Goal: Task Accomplishment & Management: Use online tool/utility

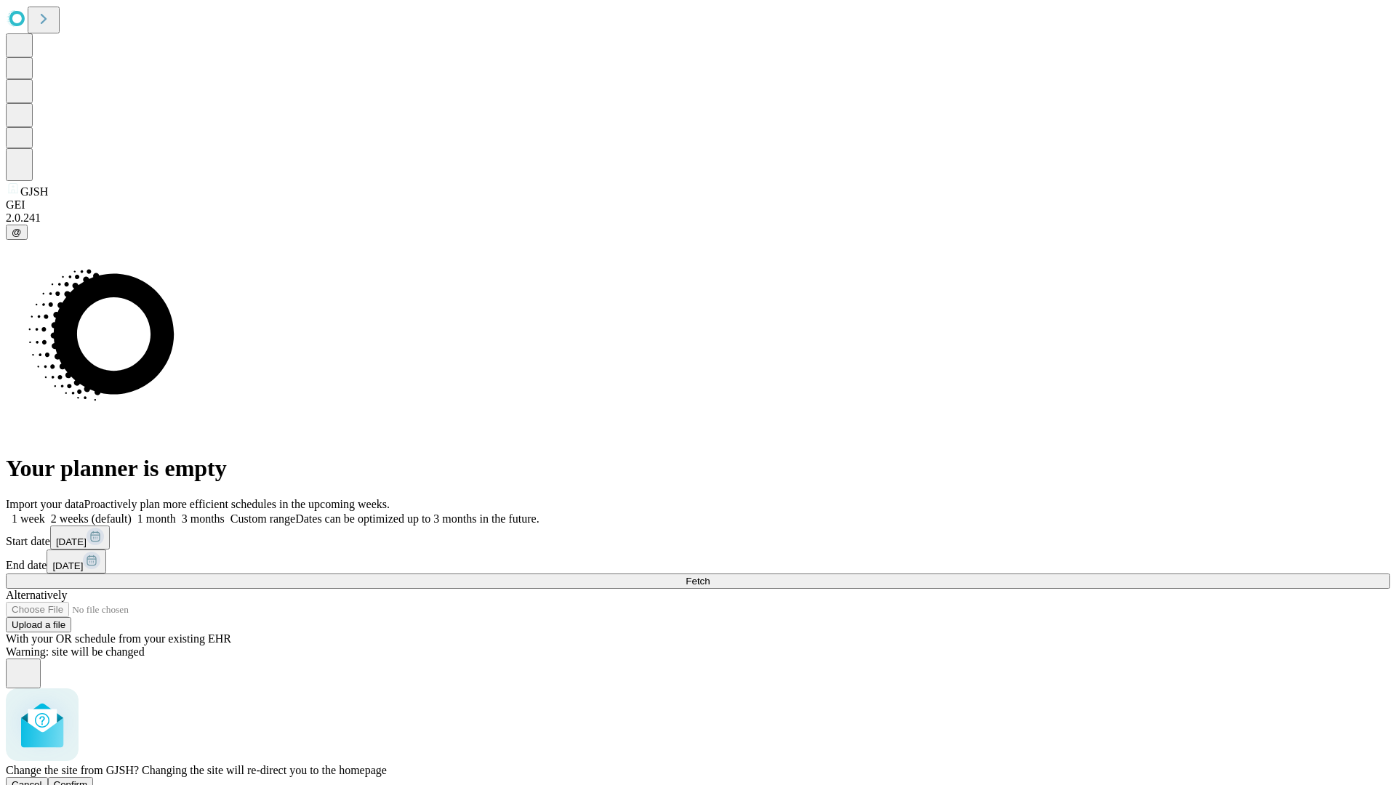
click at [88, 779] on span "Confirm" at bounding box center [71, 784] width 34 height 11
click at [45, 513] on label "1 week" at bounding box center [25, 519] width 39 height 12
click at [710, 576] on span "Fetch" at bounding box center [698, 581] width 24 height 11
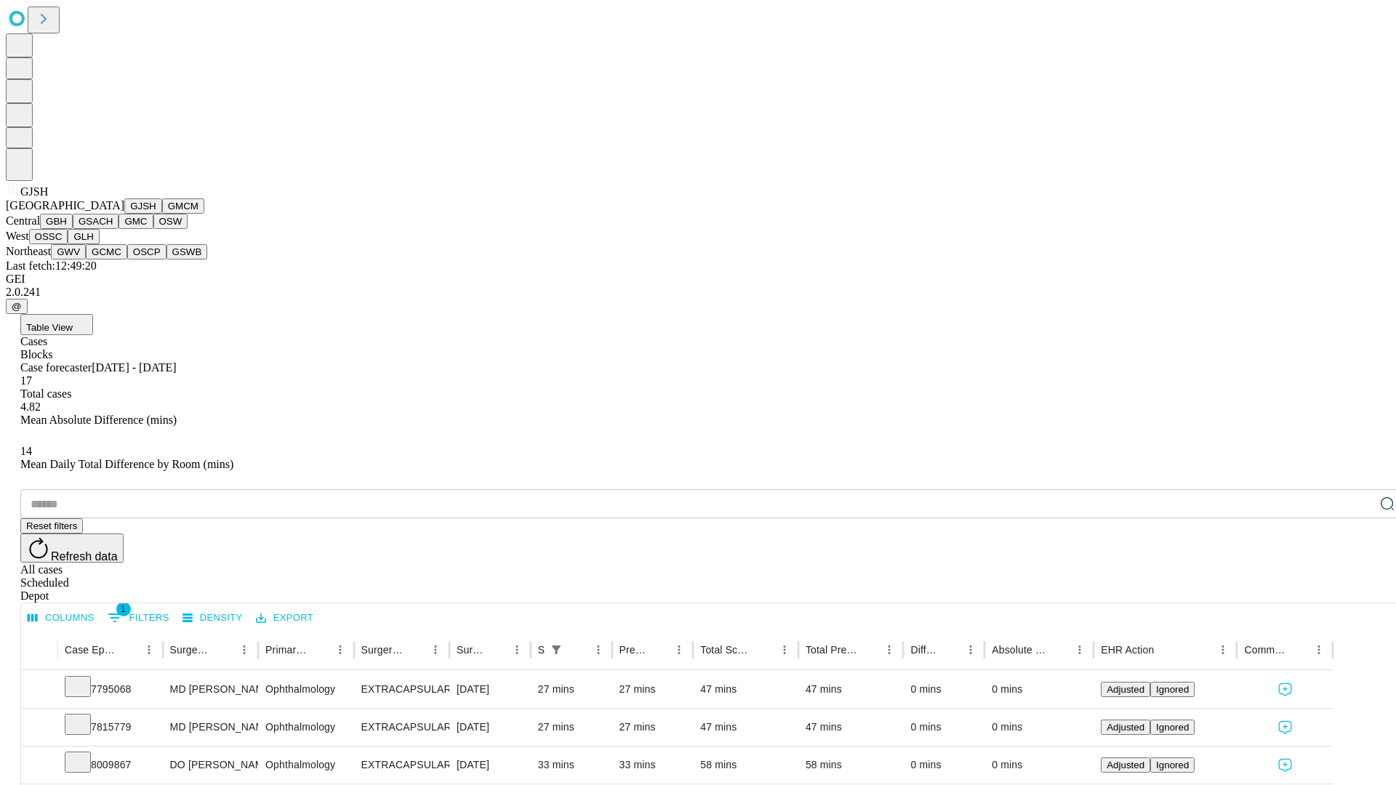
click at [162, 214] on button "GMCM" at bounding box center [183, 205] width 42 height 15
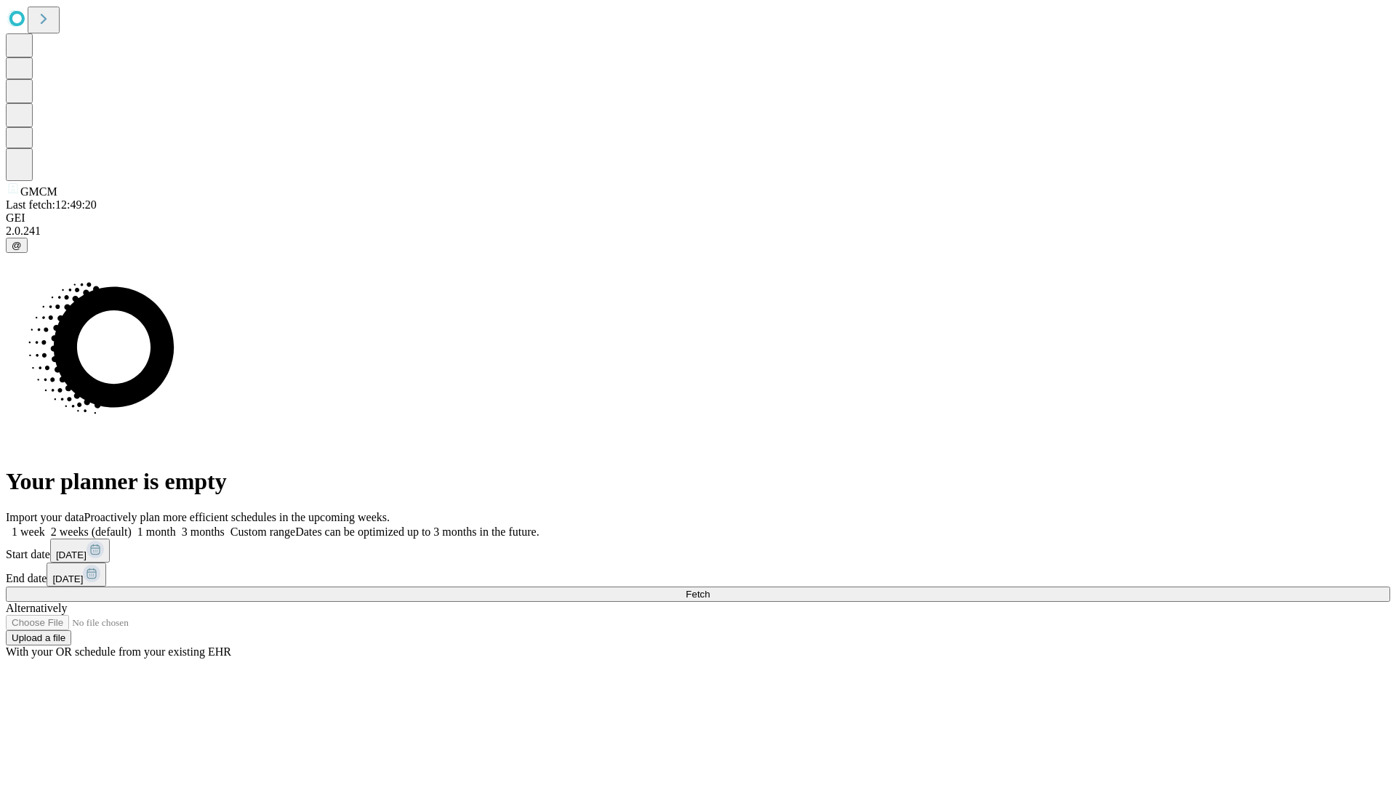
click at [710, 589] on span "Fetch" at bounding box center [698, 594] width 24 height 11
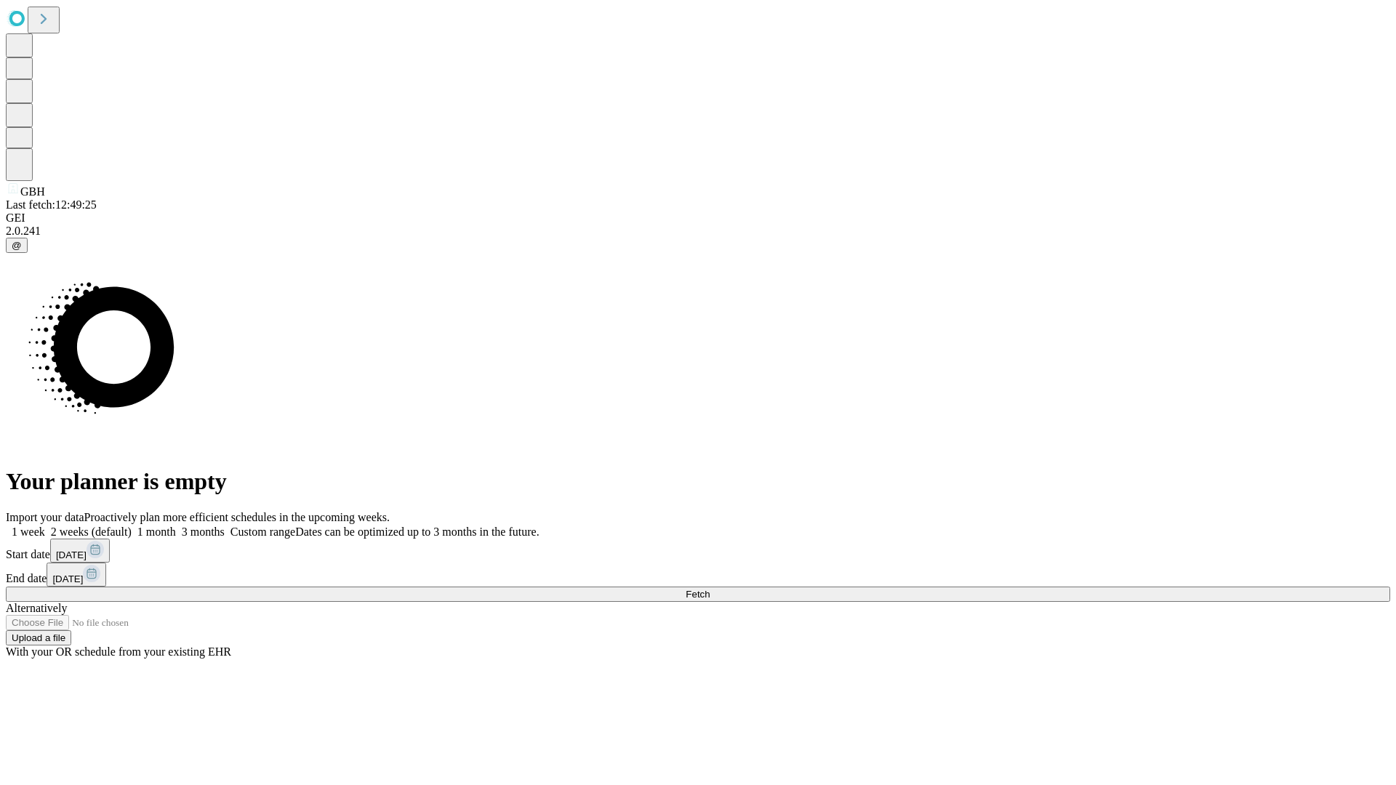
click at [45, 526] on label "1 week" at bounding box center [25, 532] width 39 height 12
click at [710, 589] on span "Fetch" at bounding box center [698, 594] width 24 height 11
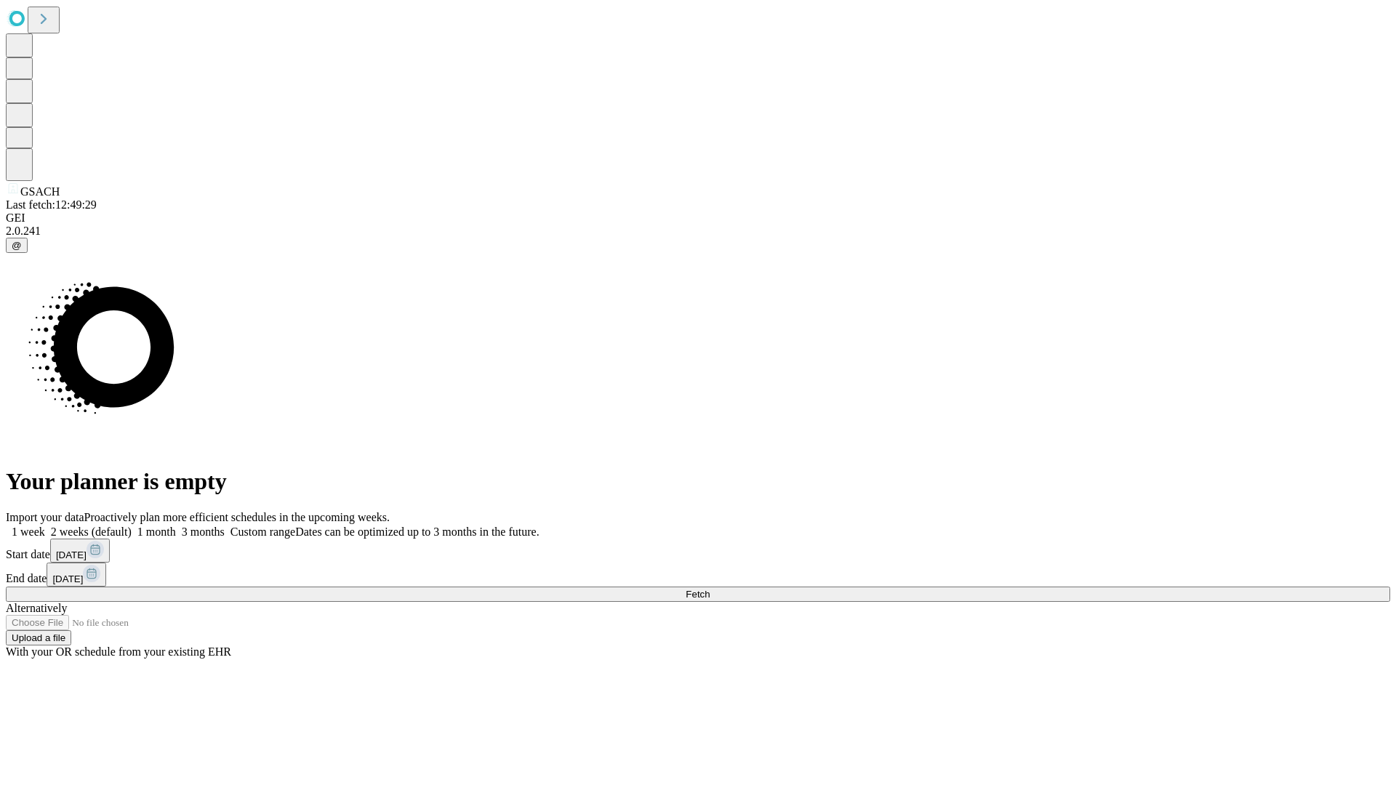
click at [45, 526] on label "1 week" at bounding box center [25, 532] width 39 height 12
click at [710, 589] on span "Fetch" at bounding box center [698, 594] width 24 height 11
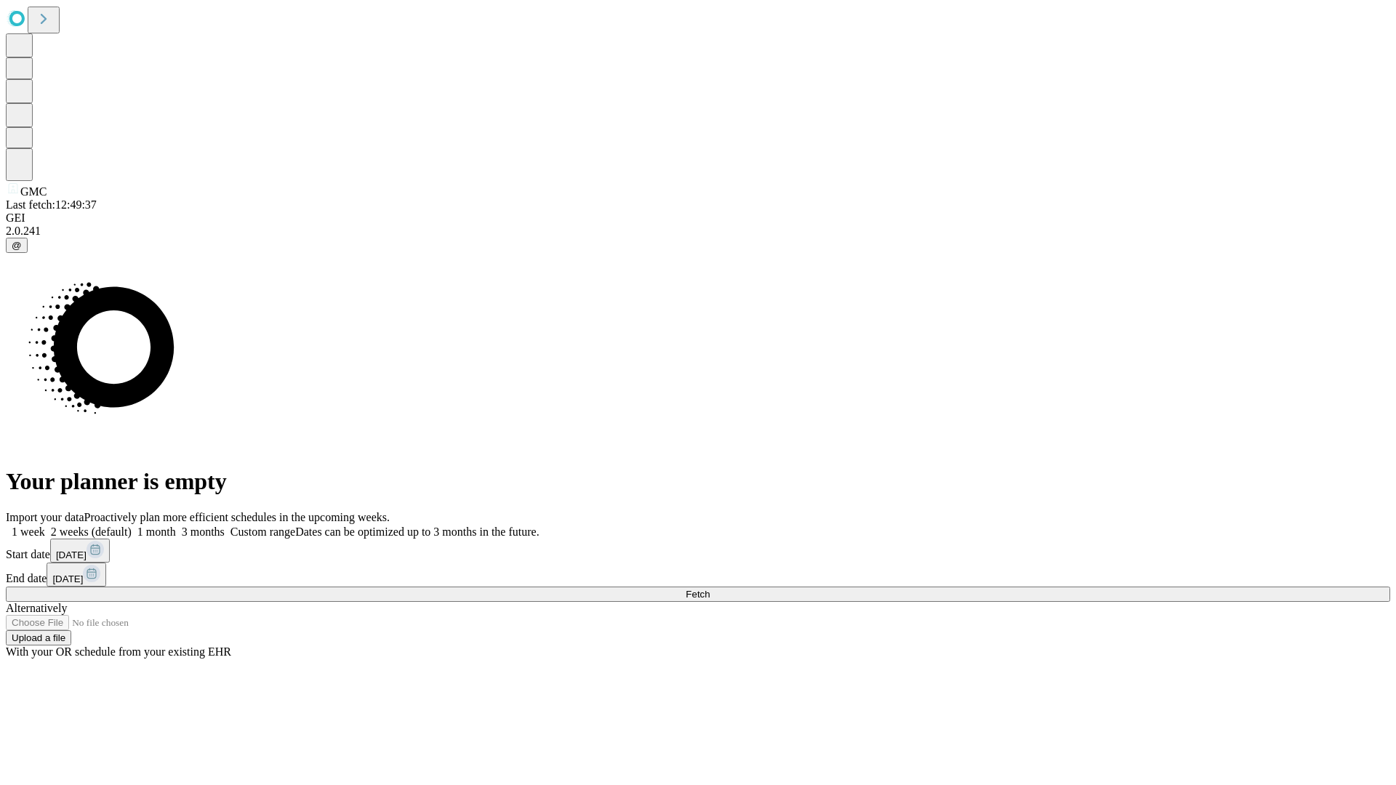
click at [45, 526] on label "1 week" at bounding box center [25, 532] width 39 height 12
click at [710, 589] on span "Fetch" at bounding box center [698, 594] width 24 height 11
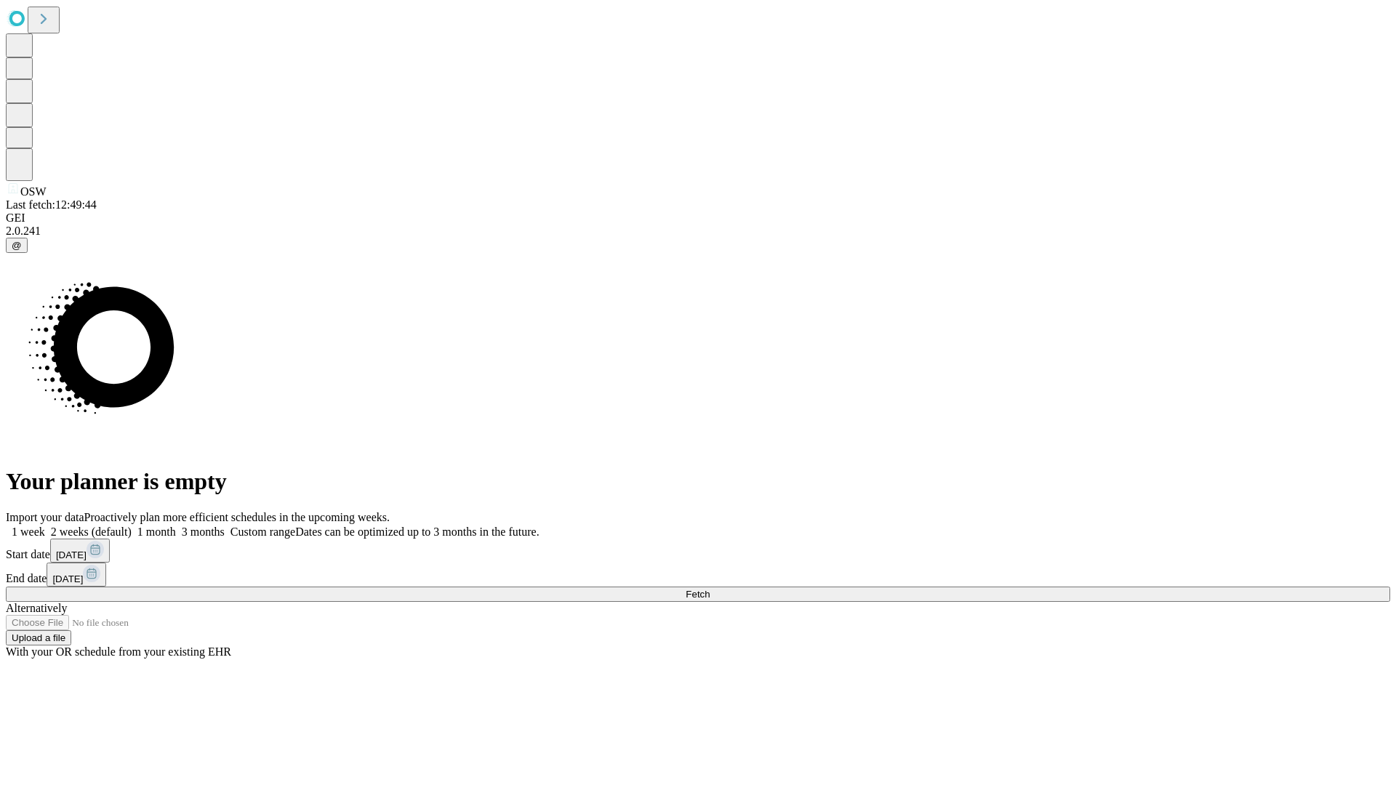
click at [710, 589] on span "Fetch" at bounding box center [698, 594] width 24 height 11
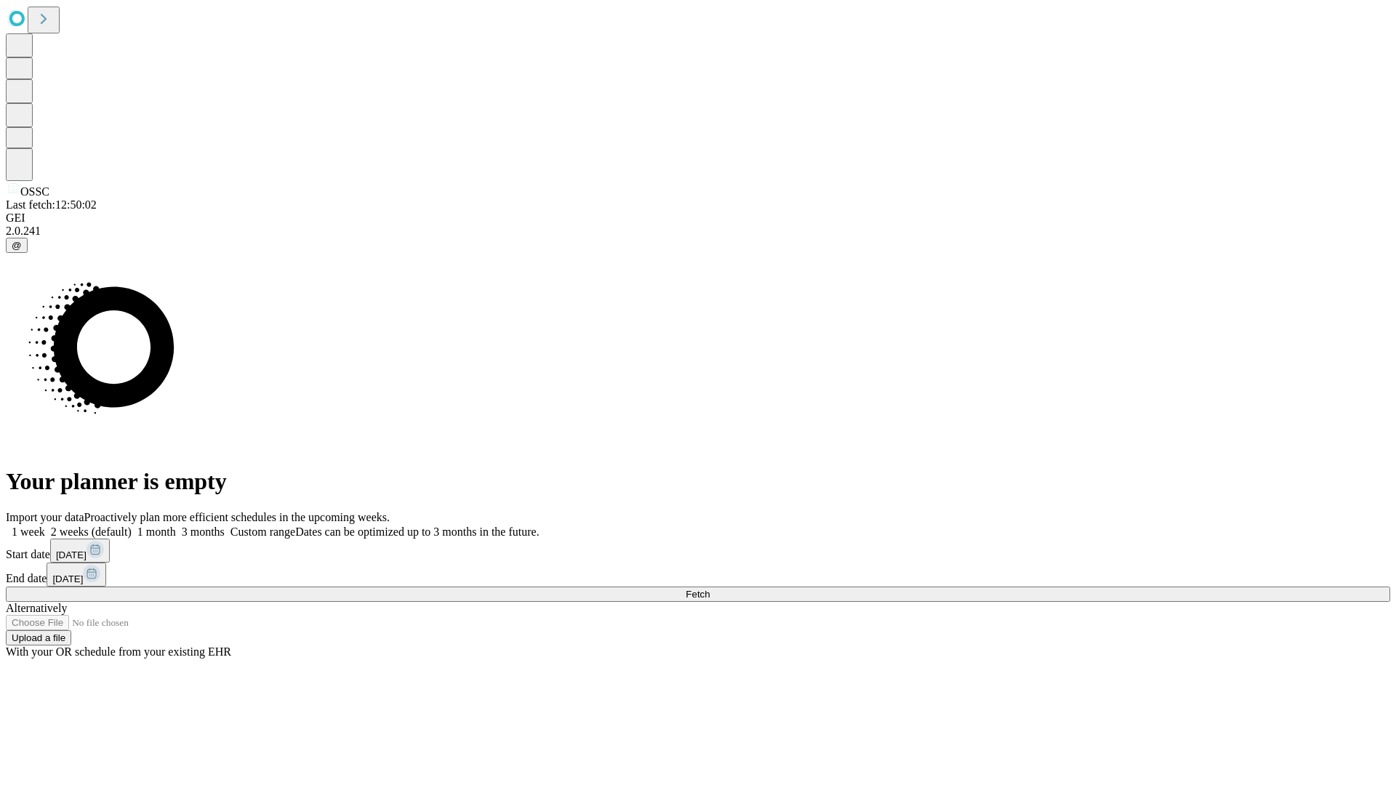
click at [45, 526] on label "1 week" at bounding box center [25, 532] width 39 height 12
click at [710, 589] on span "Fetch" at bounding box center [698, 594] width 24 height 11
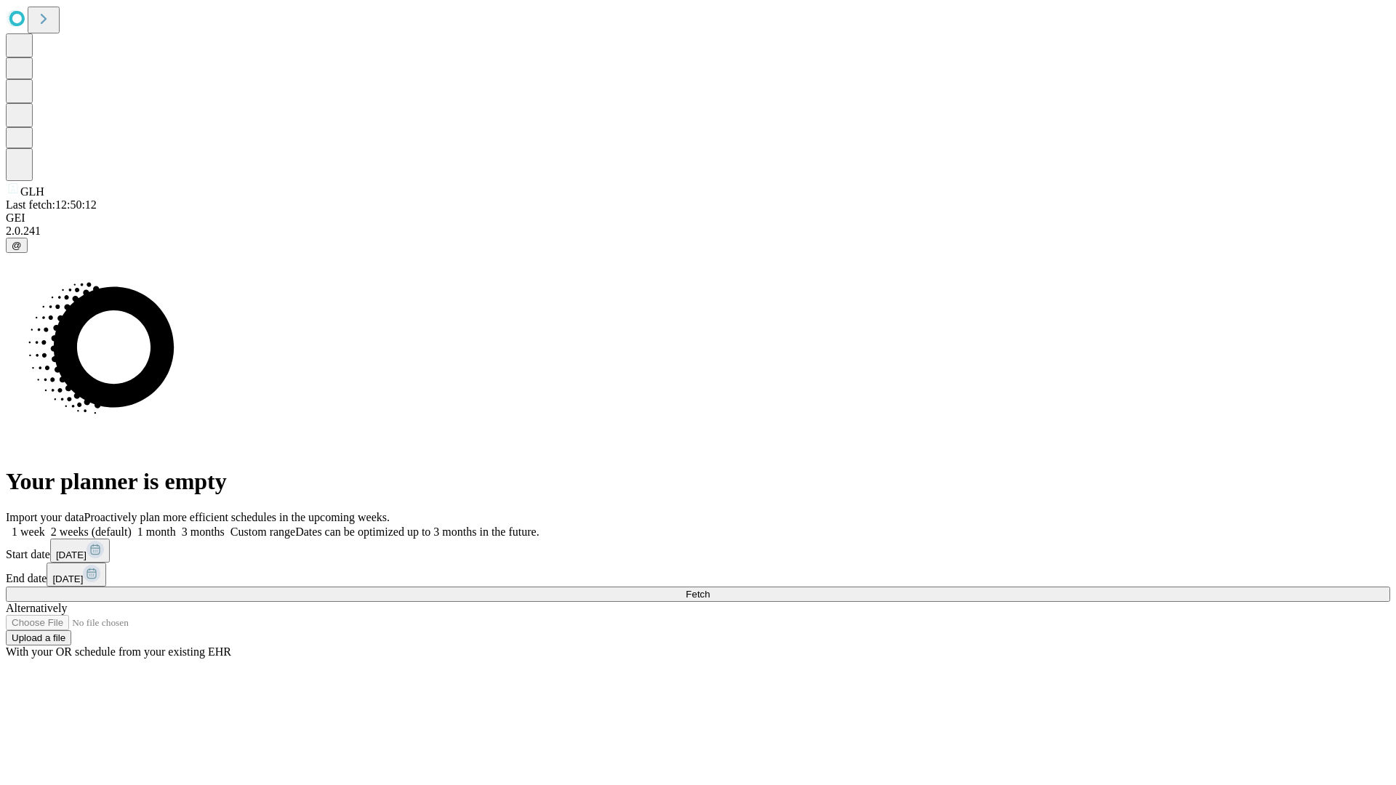
click at [710, 589] on span "Fetch" at bounding box center [698, 594] width 24 height 11
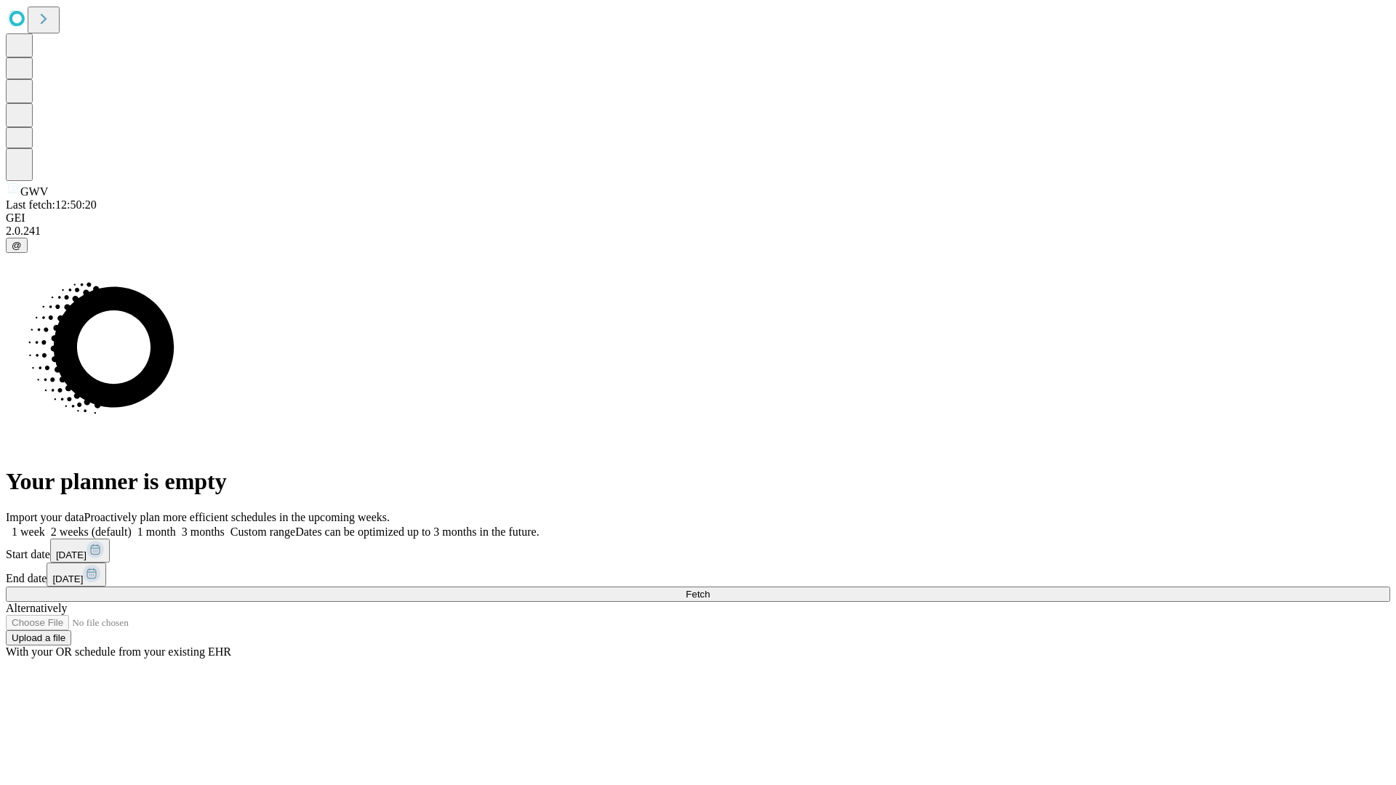
click at [45, 526] on label "1 week" at bounding box center [25, 532] width 39 height 12
click at [710, 589] on span "Fetch" at bounding box center [698, 594] width 24 height 11
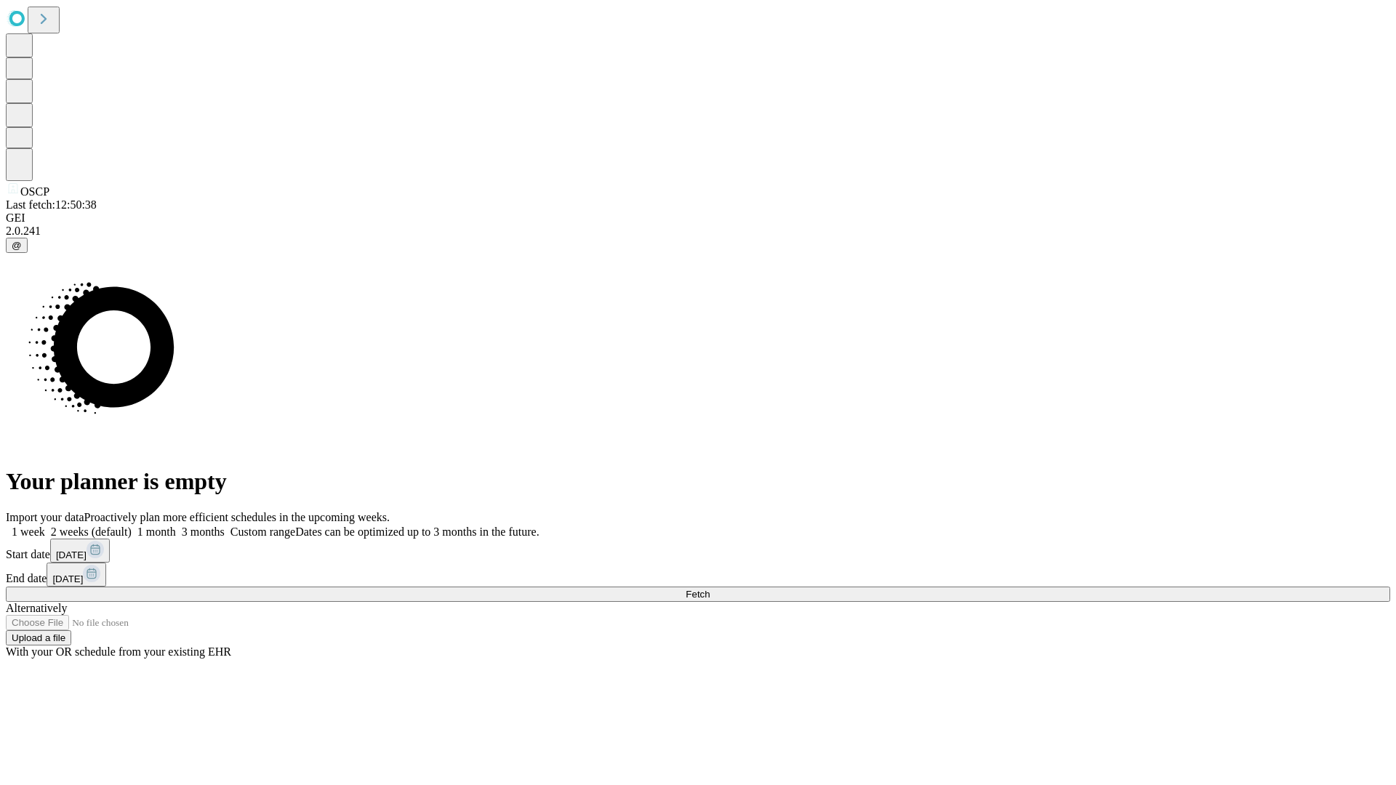
click at [45, 526] on label "1 week" at bounding box center [25, 532] width 39 height 12
click at [710, 589] on span "Fetch" at bounding box center [698, 594] width 24 height 11
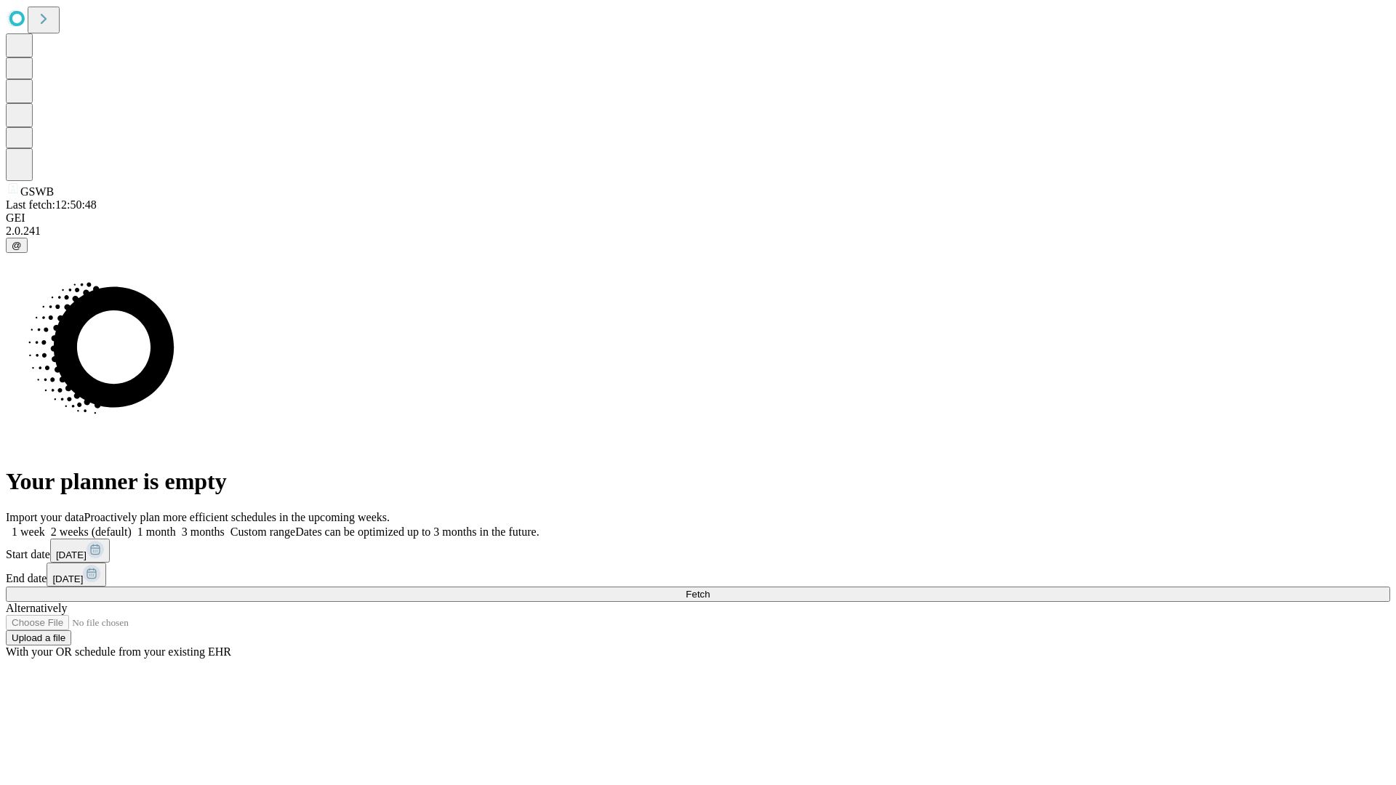
click at [45, 526] on label "1 week" at bounding box center [25, 532] width 39 height 12
click at [710, 589] on span "Fetch" at bounding box center [698, 594] width 24 height 11
